Goal: Task Accomplishment & Management: Use online tool/utility

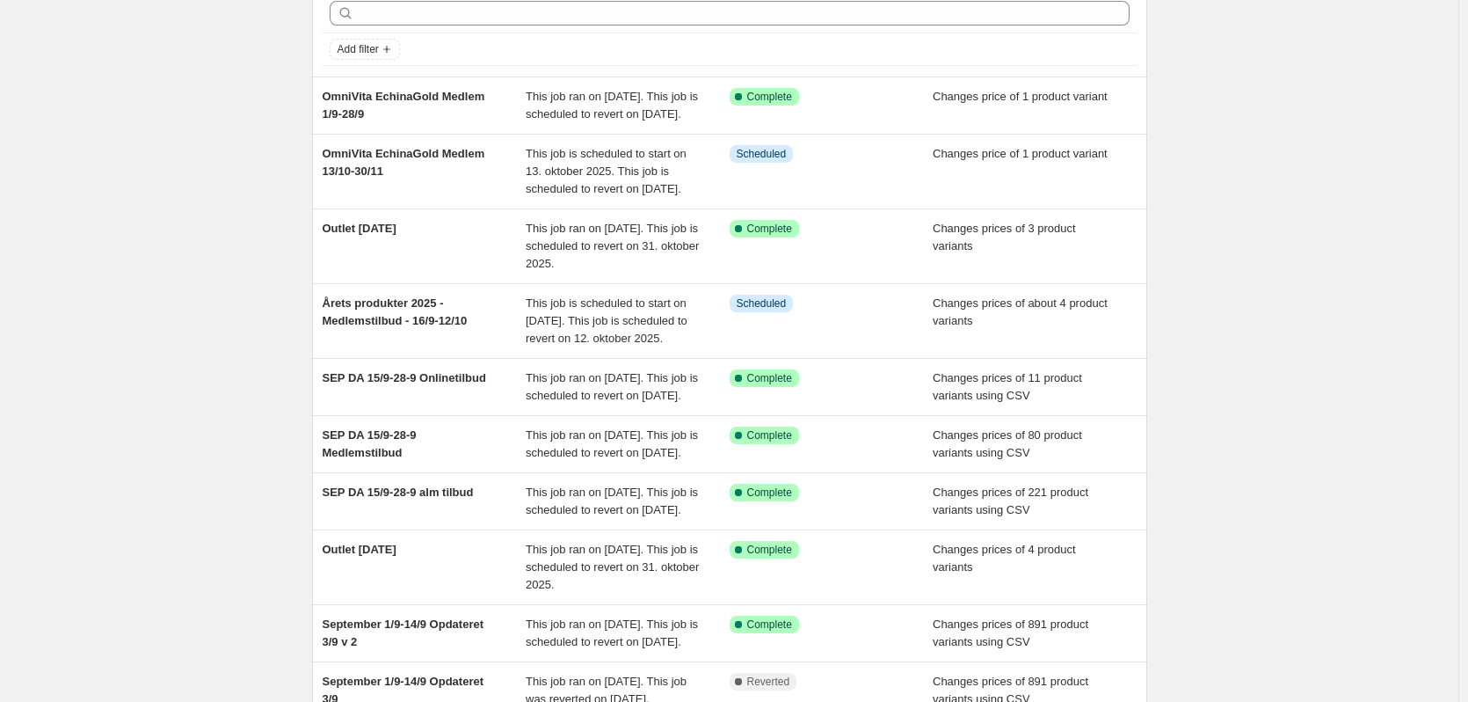
scroll to position [352, 0]
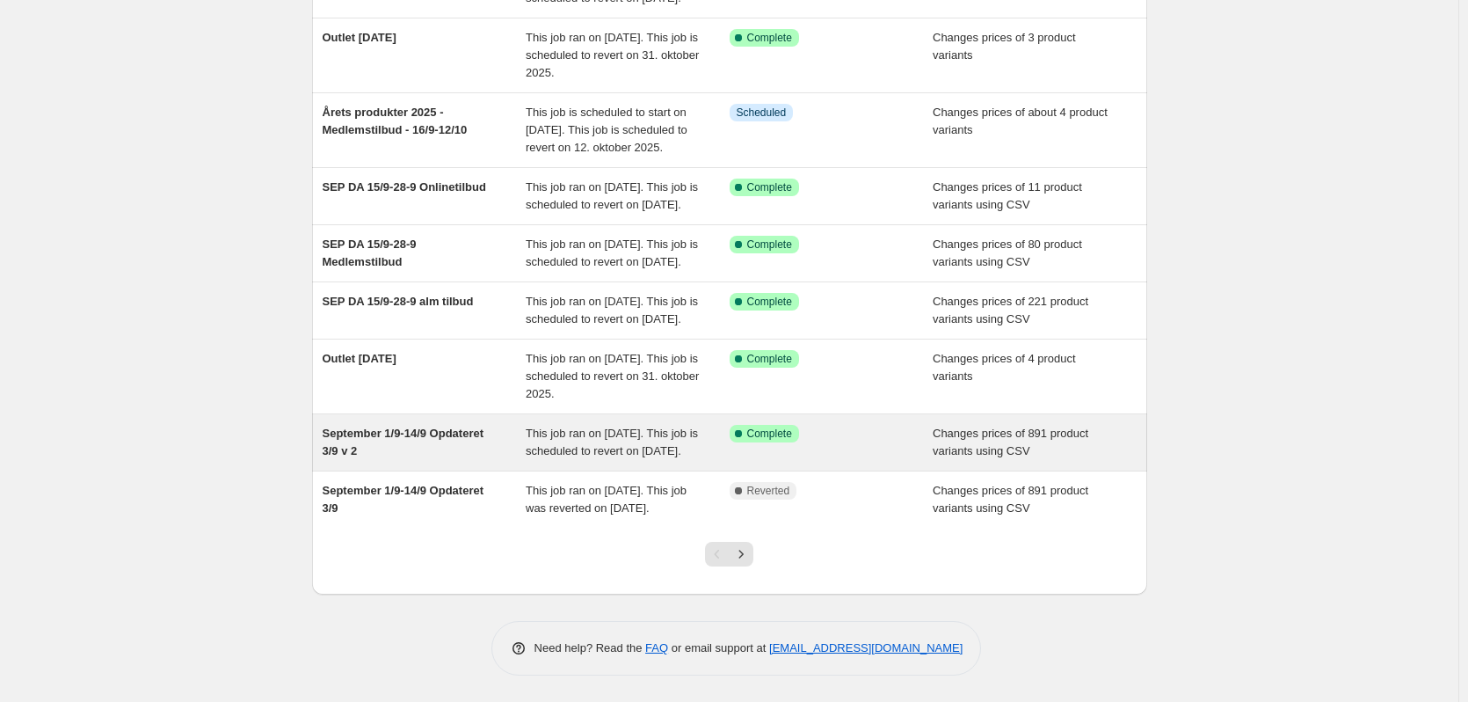
click at [467, 460] on div "September 1/9-14/9 Opdateret 3/9 v 2" at bounding box center [425, 442] width 204 height 35
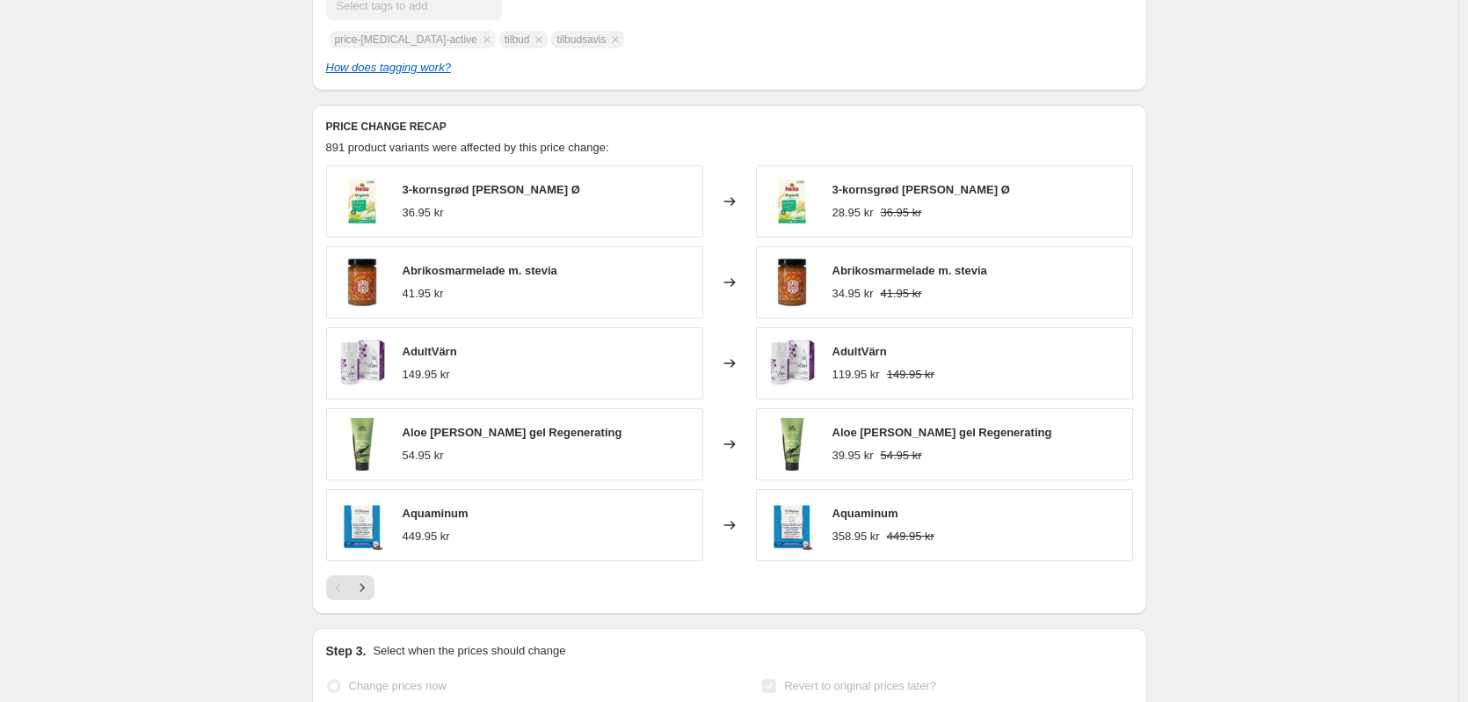
scroll to position [791, 0]
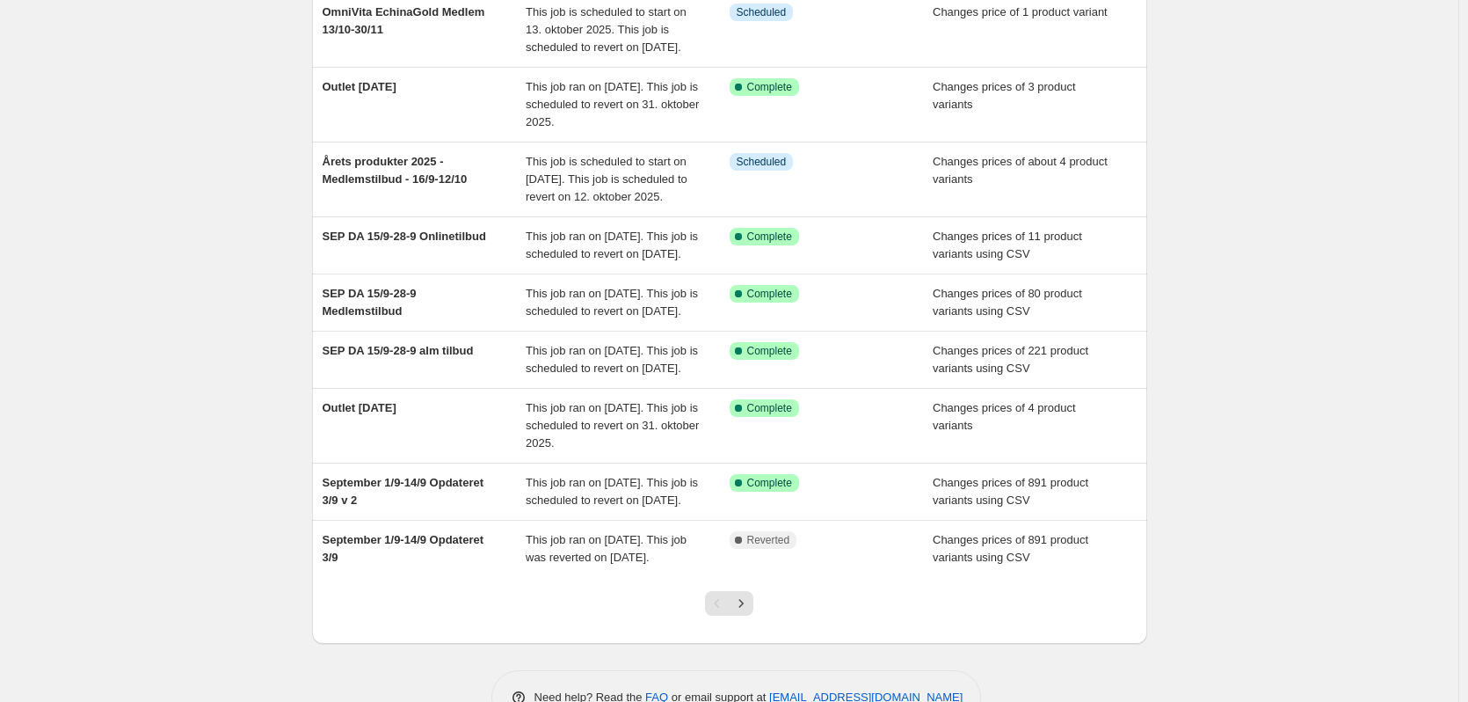
scroll to position [415, 0]
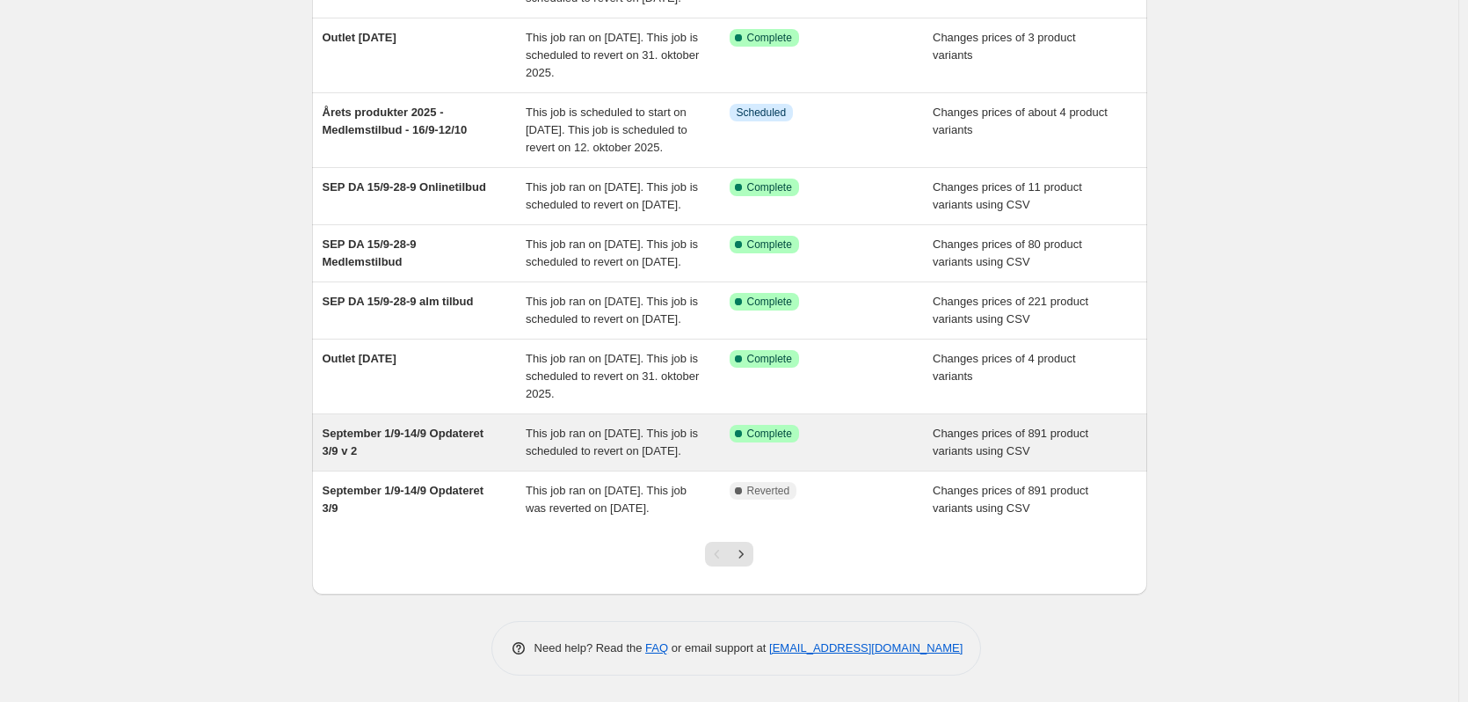
click at [455, 425] on div "September 1/9-14/9 Opdateret 3/9 v 2" at bounding box center [425, 442] width 204 height 35
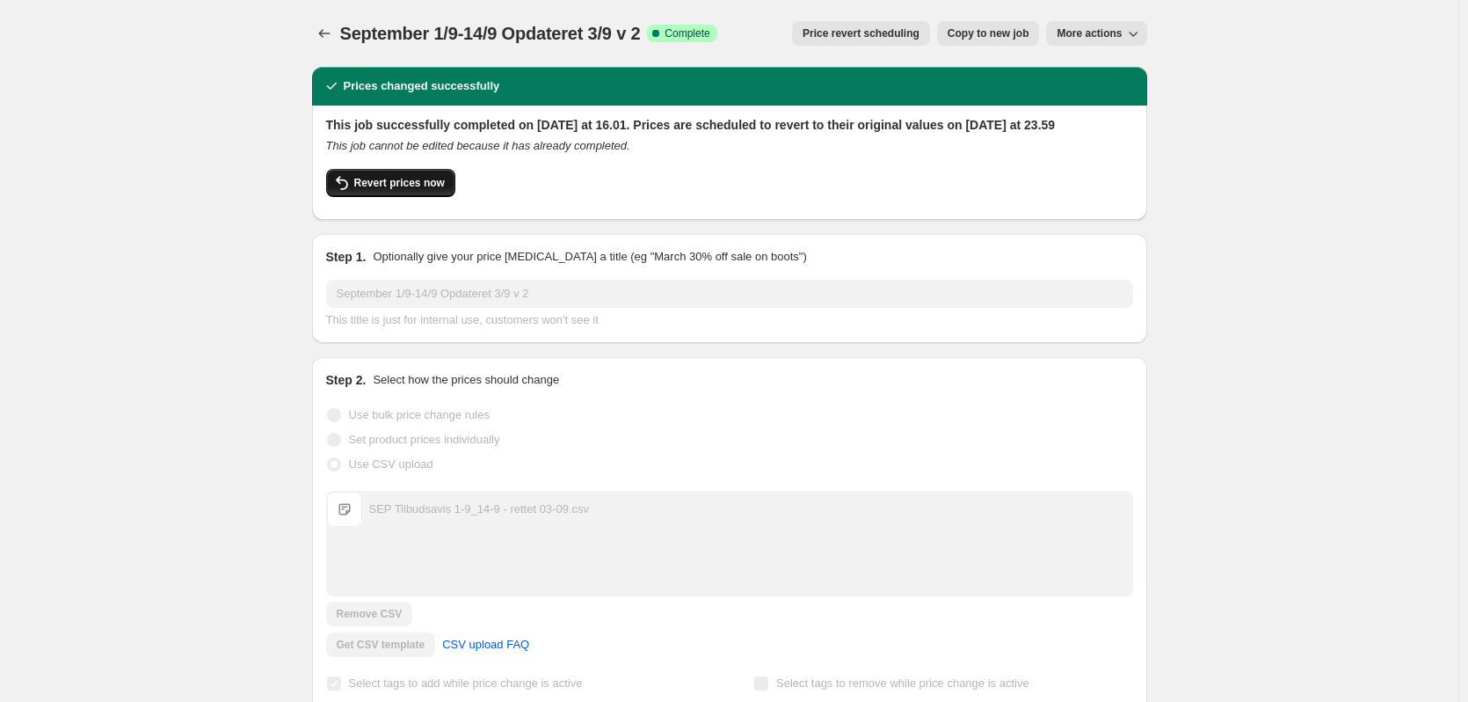
click at [404, 190] on span "Revert prices now" at bounding box center [399, 183] width 91 height 14
checkbox input "false"
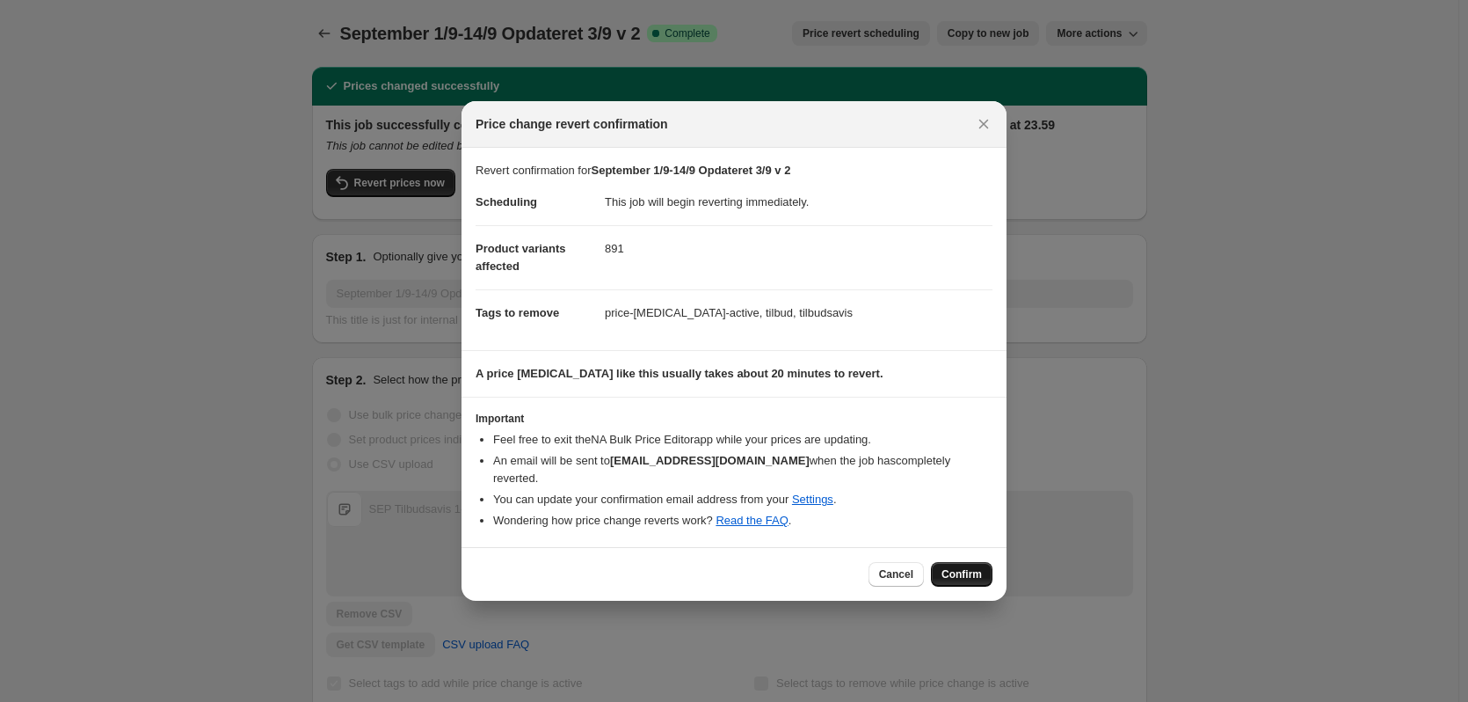
click at [940, 562] on button "Confirm" at bounding box center [962, 574] width 62 height 25
